Goal: Information Seeking & Learning: Compare options

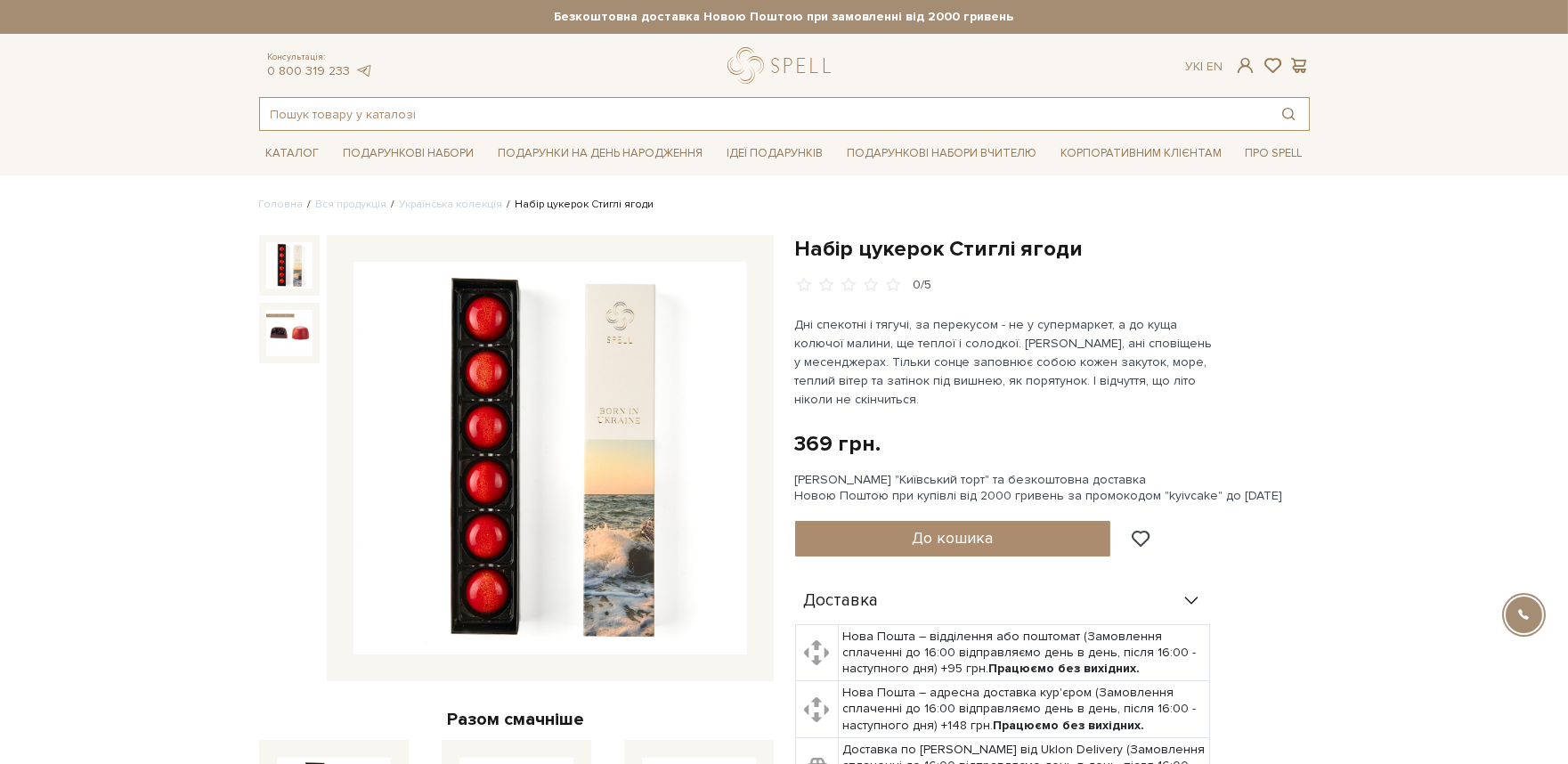
click at [504, 104] on input "text" at bounding box center [764, 114] width 1008 height 32
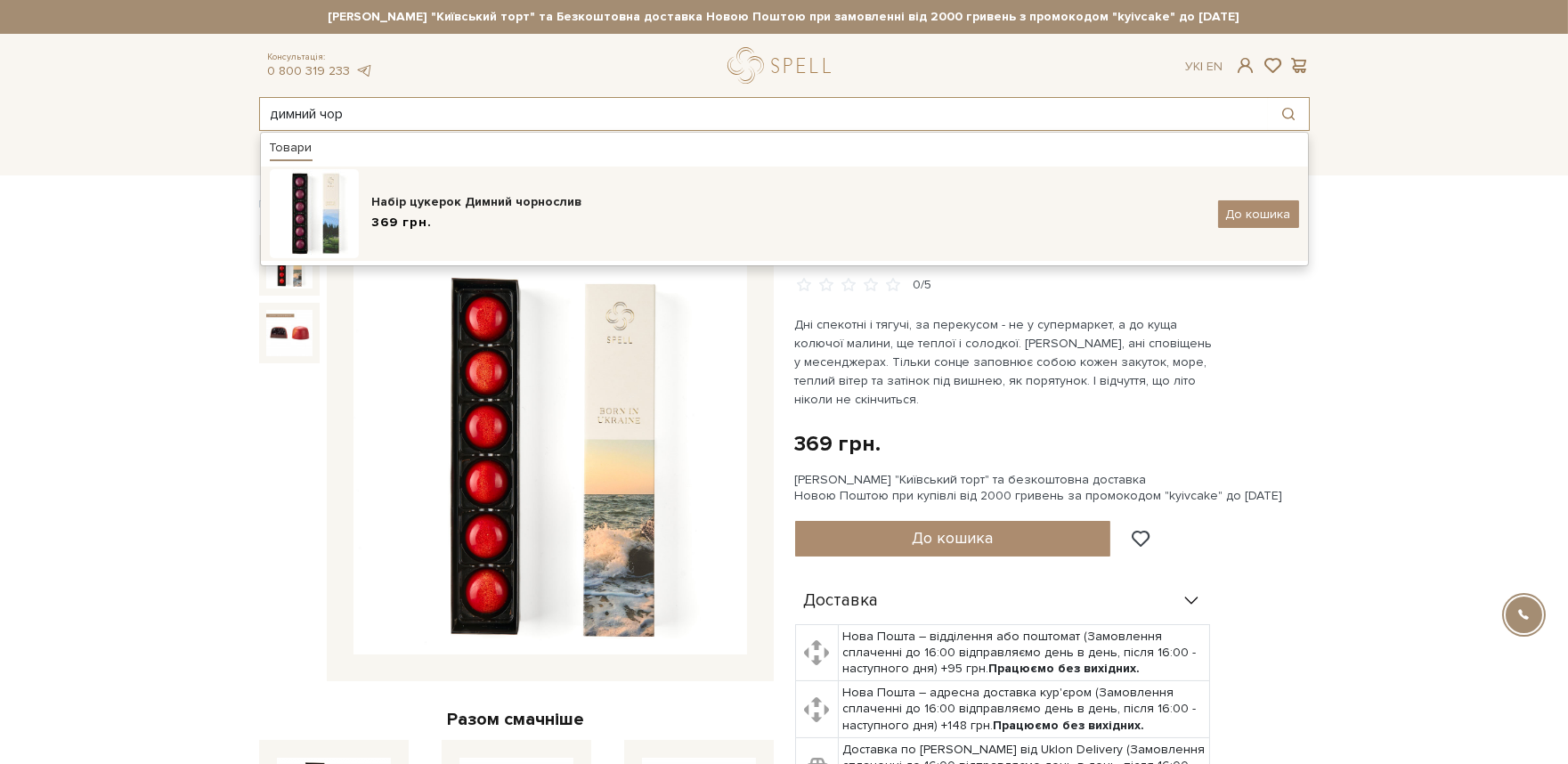
type input "димний чор"
click at [434, 215] on div "369 грн." at bounding box center [789, 223] width 833 height 19
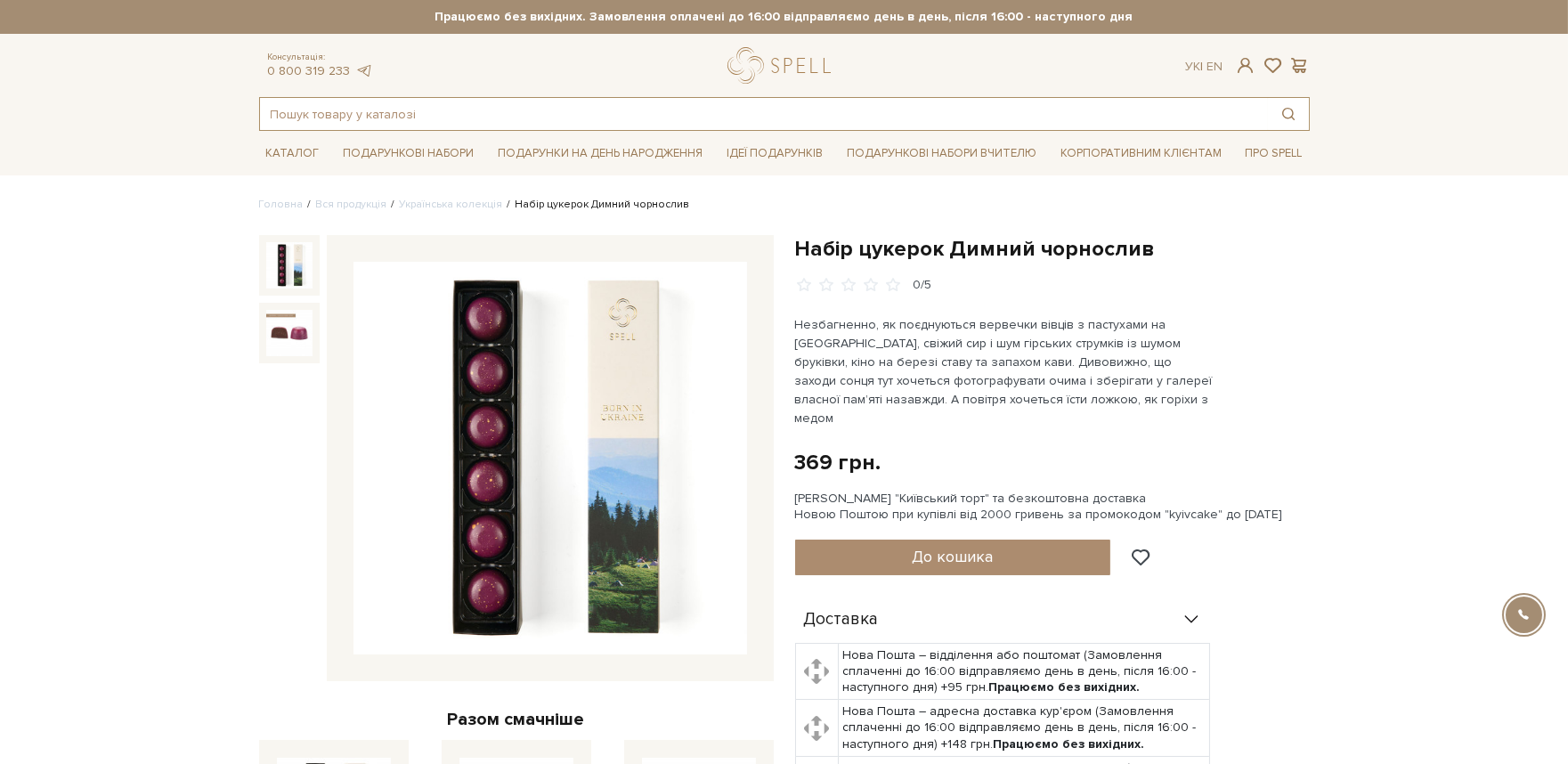
click at [400, 112] on input "text" at bounding box center [764, 114] width 1008 height 32
click at [398, 112] on input "text" at bounding box center [764, 114] width 1008 height 32
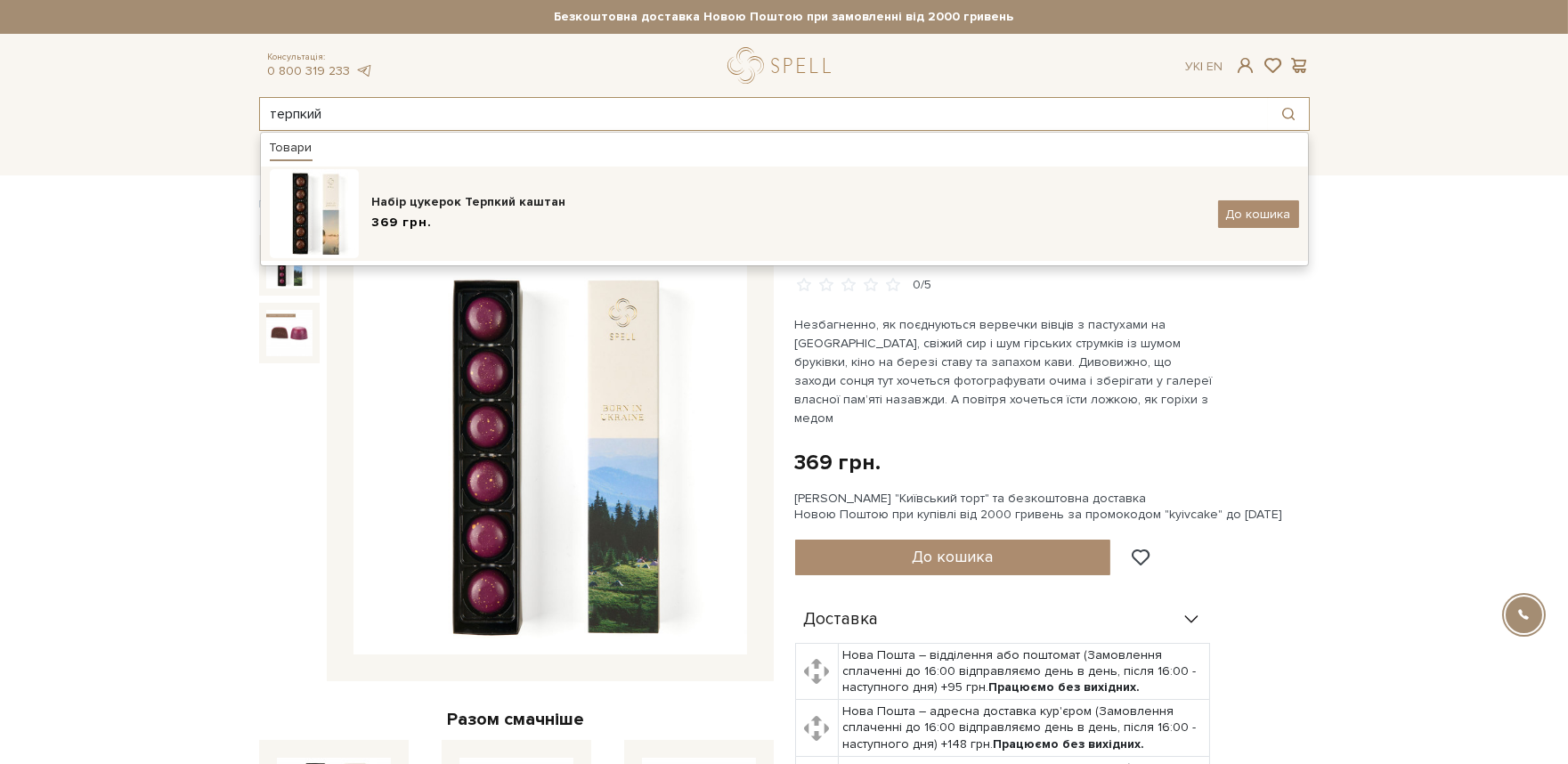
type input "терпкий"
click at [415, 197] on div "Набір цукерок Терпкий каштан" at bounding box center [789, 201] width 833 height 18
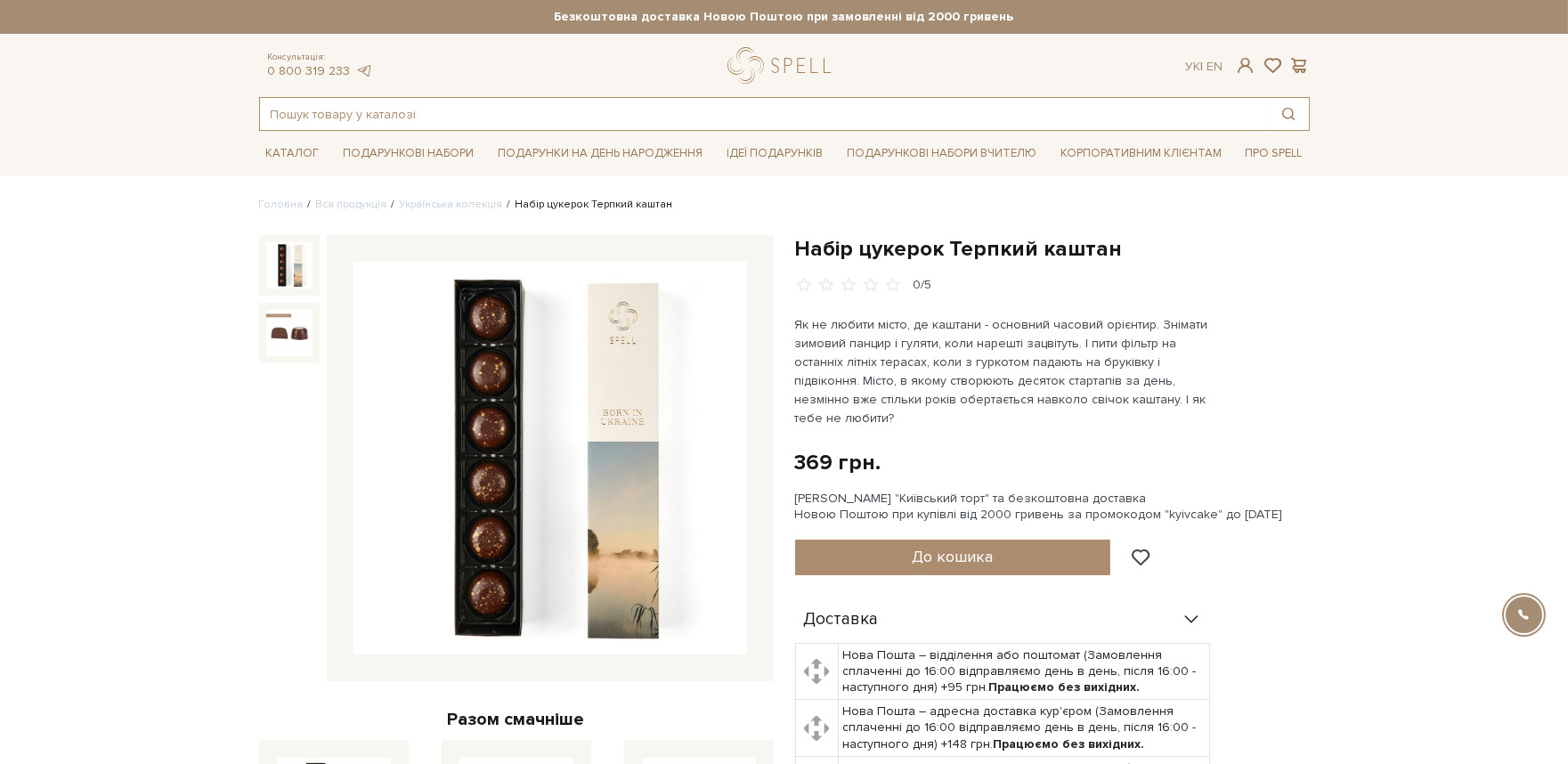
click at [494, 110] on input "text" at bounding box center [764, 114] width 1008 height 32
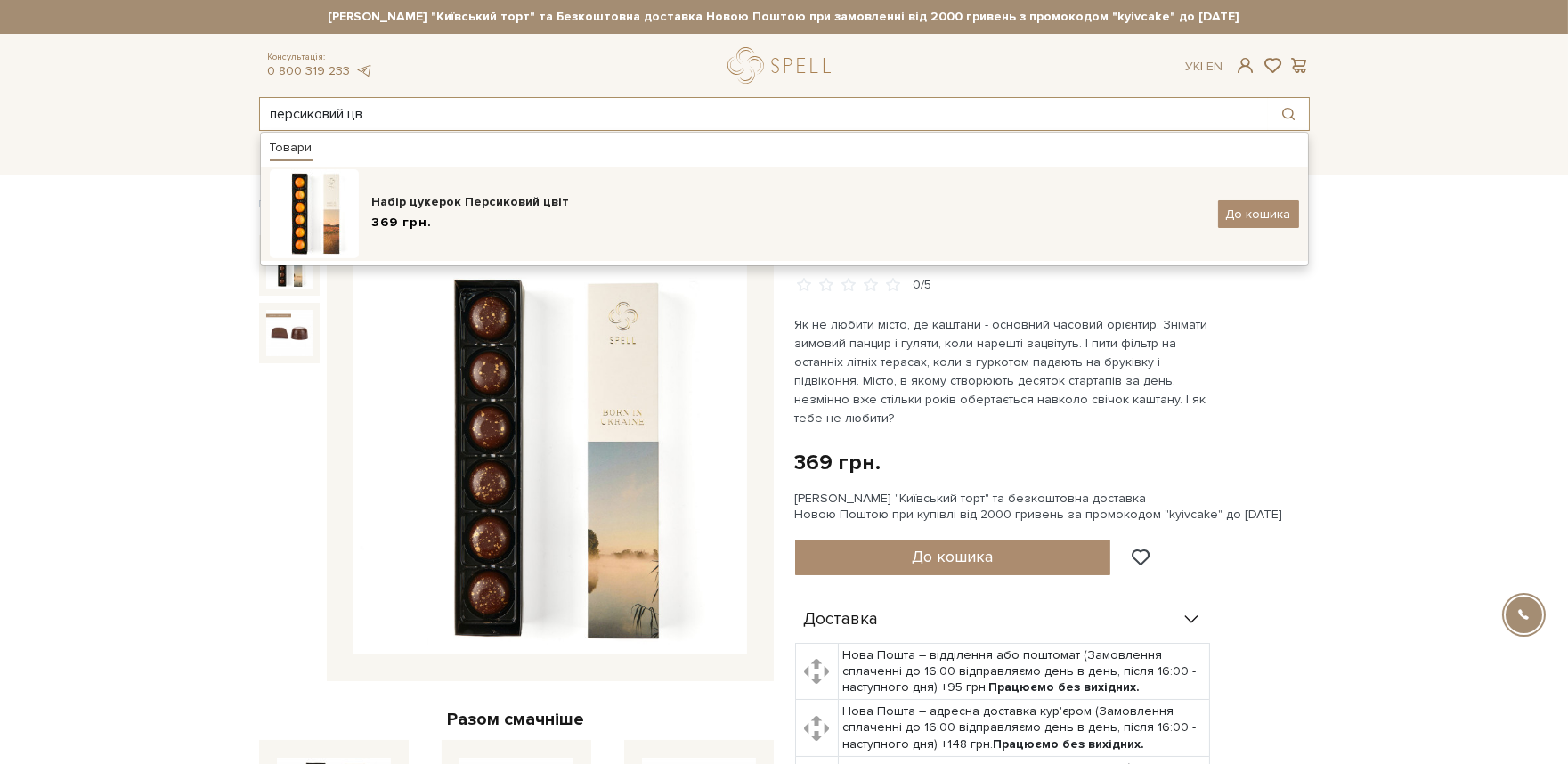
type input "персиковий цв"
click at [433, 216] on div "369 грн." at bounding box center [789, 223] width 833 height 19
